Goal: Book appointment/travel/reservation

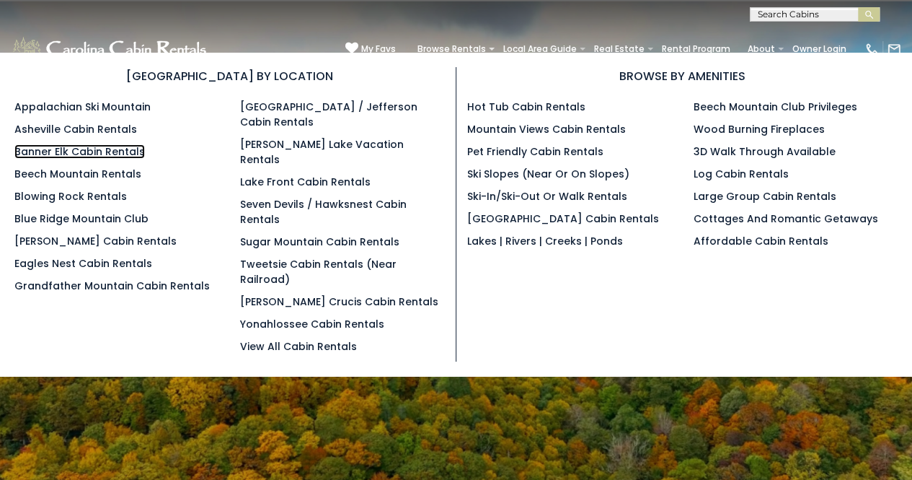
click at [97, 148] on link "Banner Elk Cabin Rentals" at bounding box center [79, 151] width 131 height 14
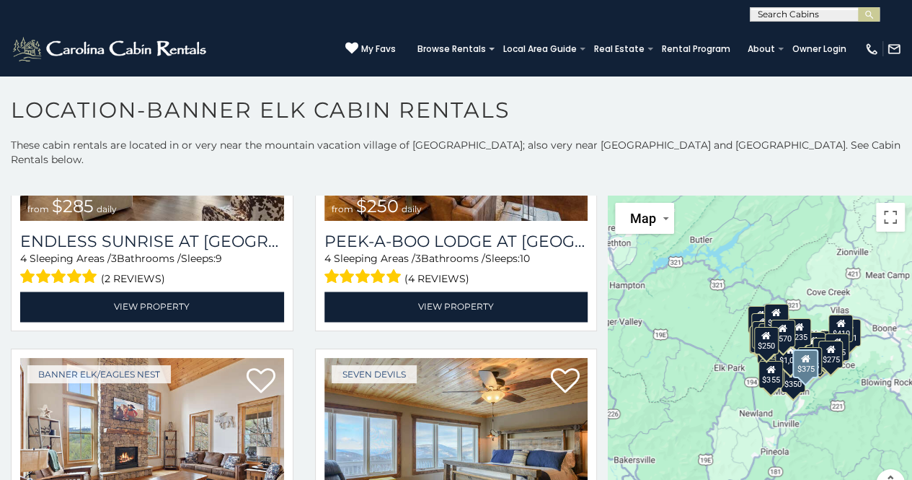
scroll to position [4012, 0]
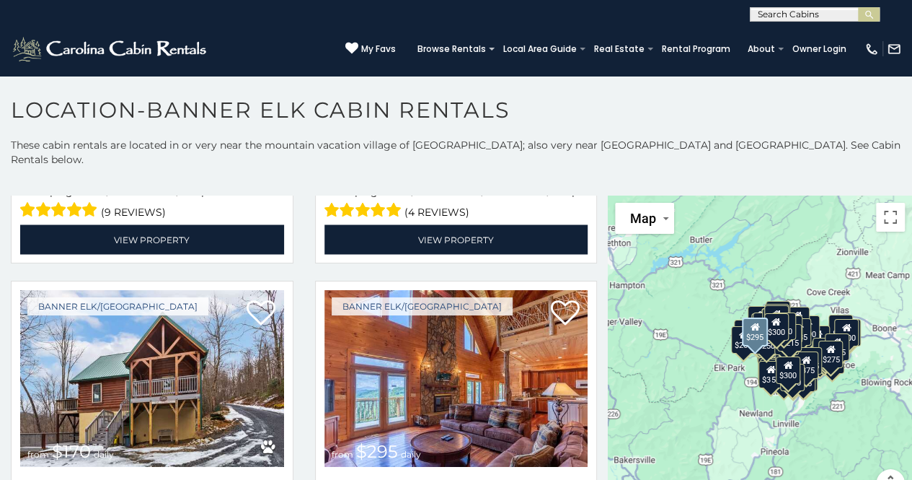
scroll to position [6838, 0]
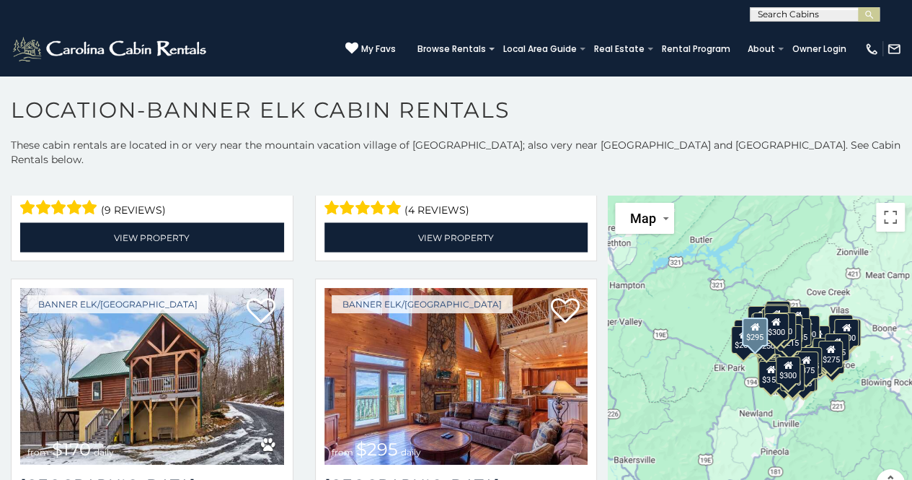
click at [436, 291] on img at bounding box center [457, 376] width 264 height 177
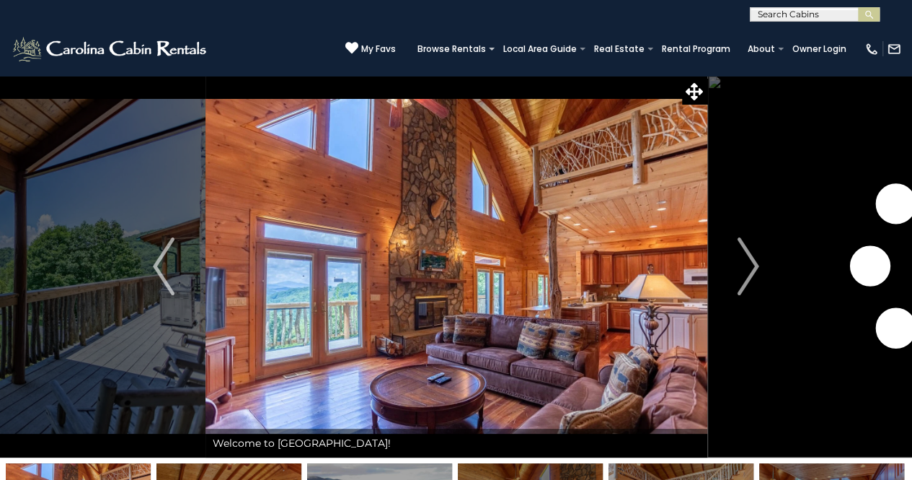
click at [730, 262] on button "Next" at bounding box center [748, 266] width 83 height 382
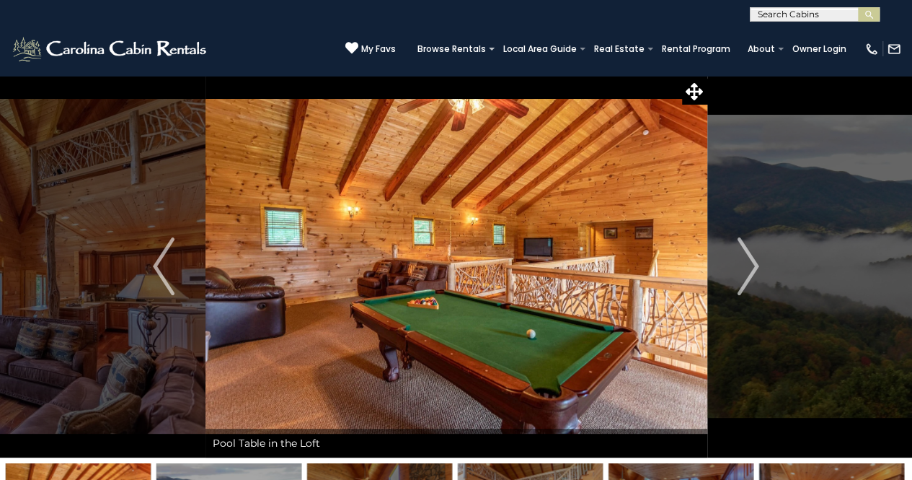
click at [734, 262] on button "Next" at bounding box center [748, 266] width 83 height 382
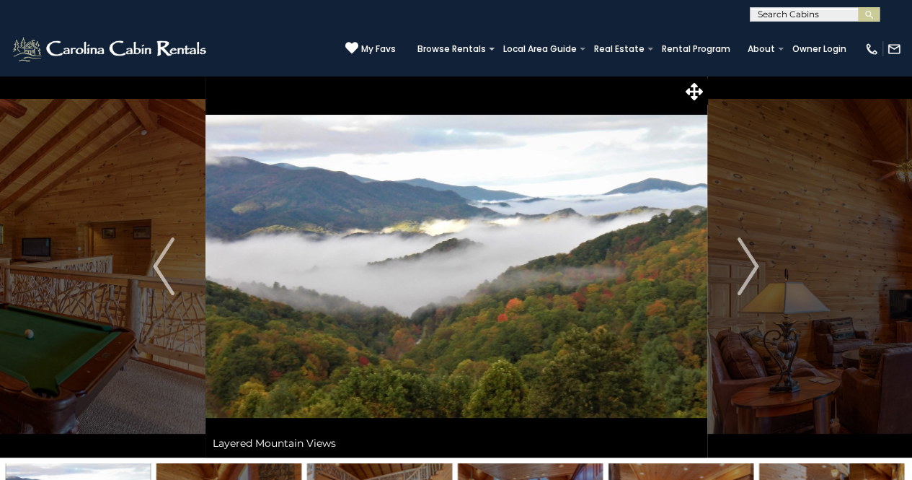
click at [734, 262] on button "Next" at bounding box center [748, 266] width 83 height 382
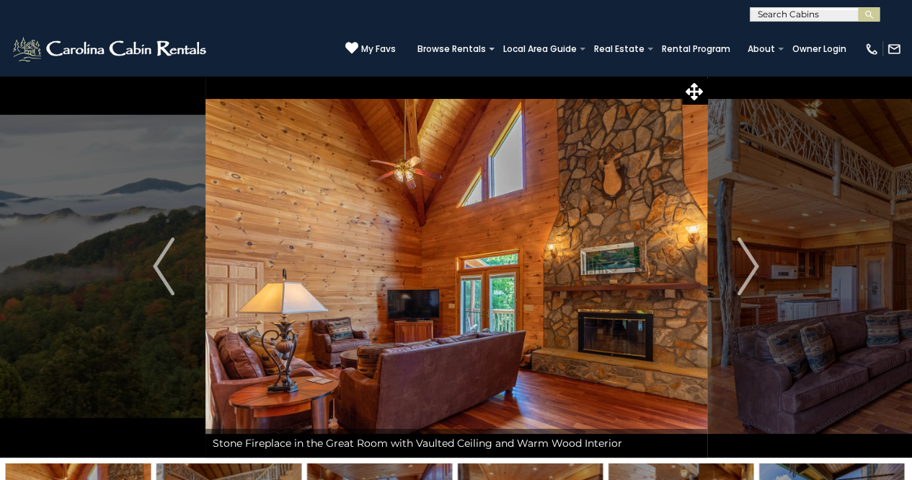
click at [734, 262] on button "Next" at bounding box center [748, 266] width 83 height 382
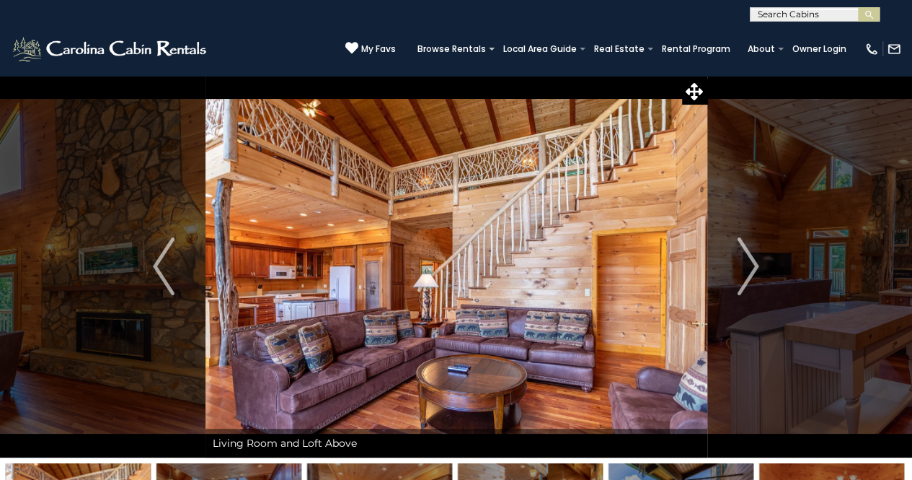
click at [734, 262] on button "Next" at bounding box center [748, 266] width 83 height 382
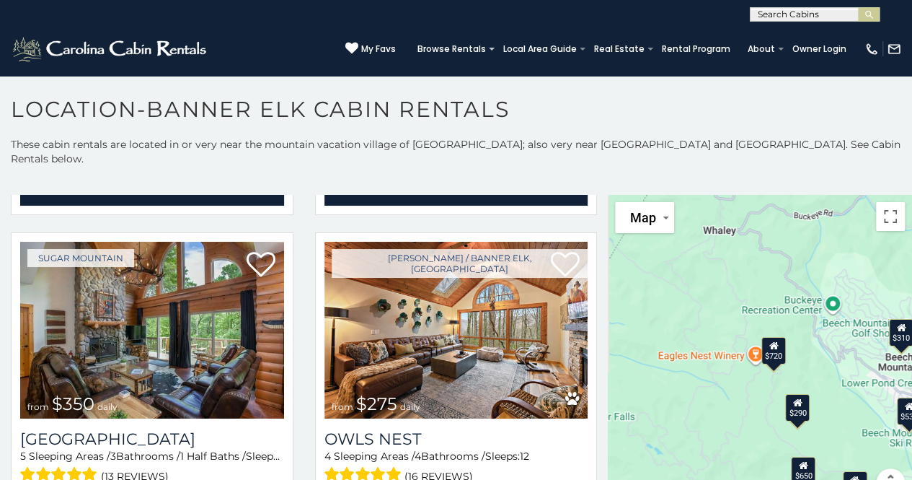
scroll to position [2814, 0]
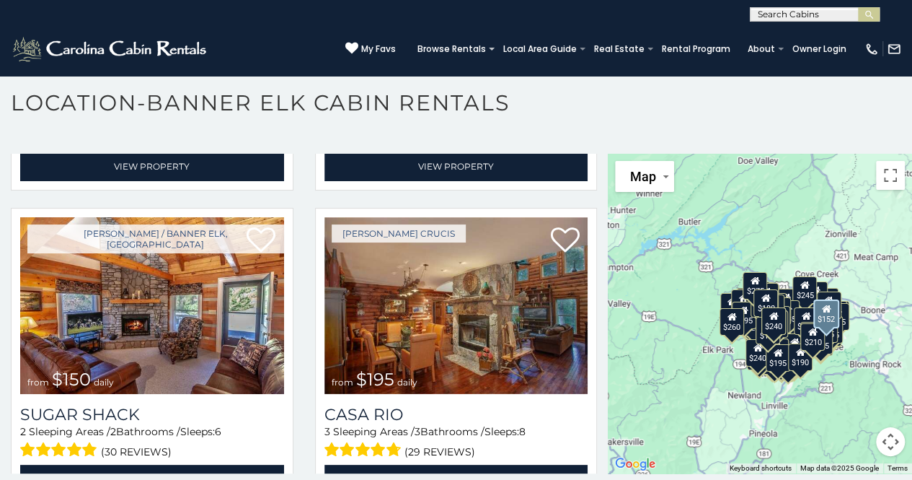
scroll to position [13401, 0]
